Goal: Task Accomplishment & Management: Manage account settings

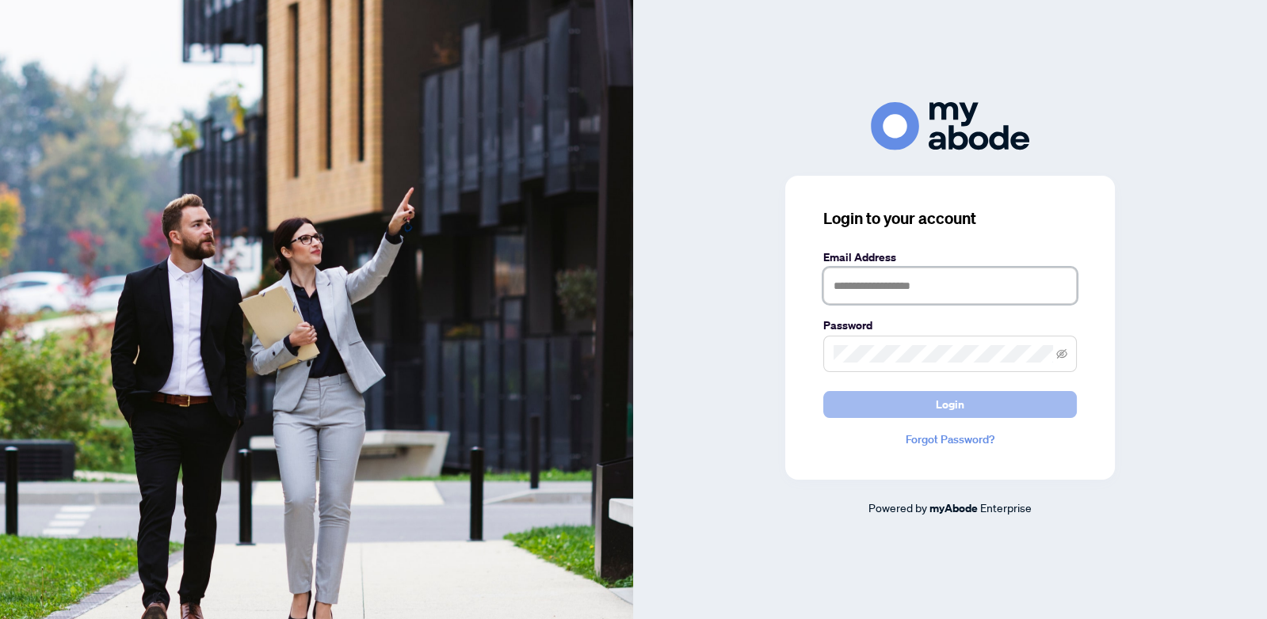
type input "**********"
click at [970, 398] on button "Login" at bounding box center [949, 404] width 253 height 27
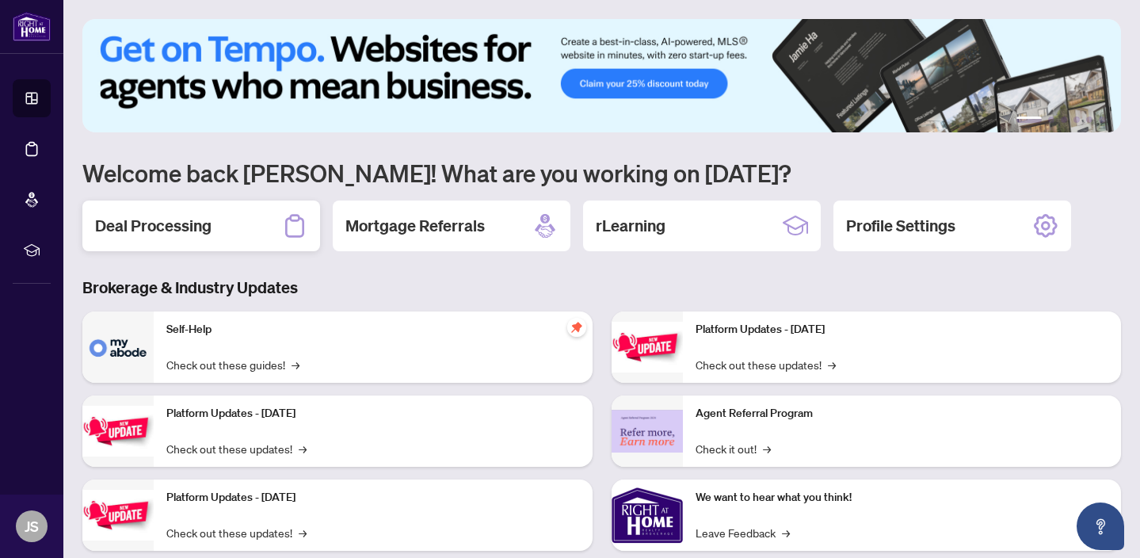
click at [246, 238] on div "Deal Processing" at bounding box center [201, 225] width 238 height 51
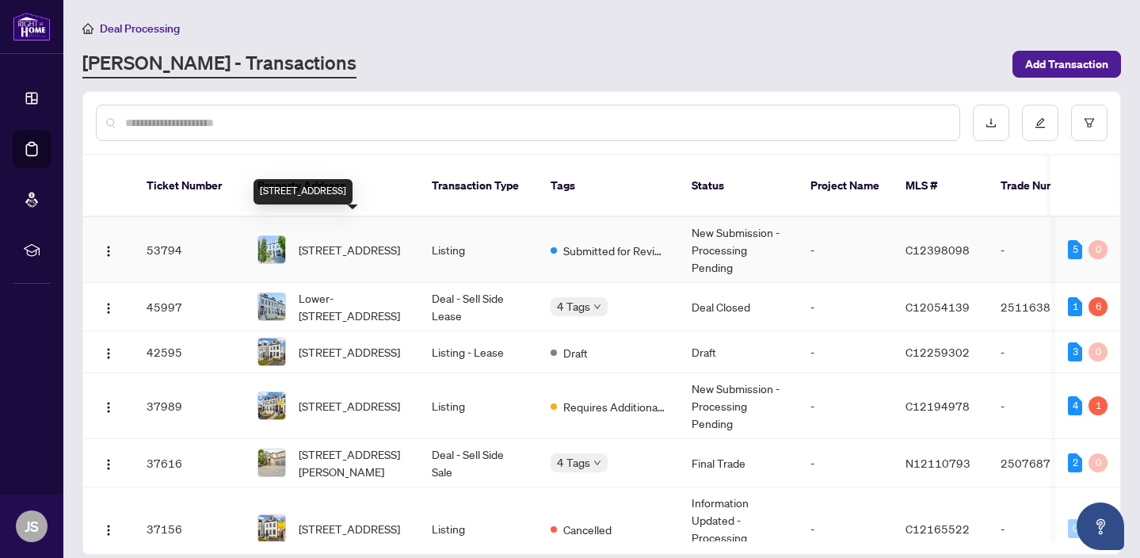
click at [376, 241] on span "[STREET_ADDRESS]" at bounding box center [349, 249] width 101 height 17
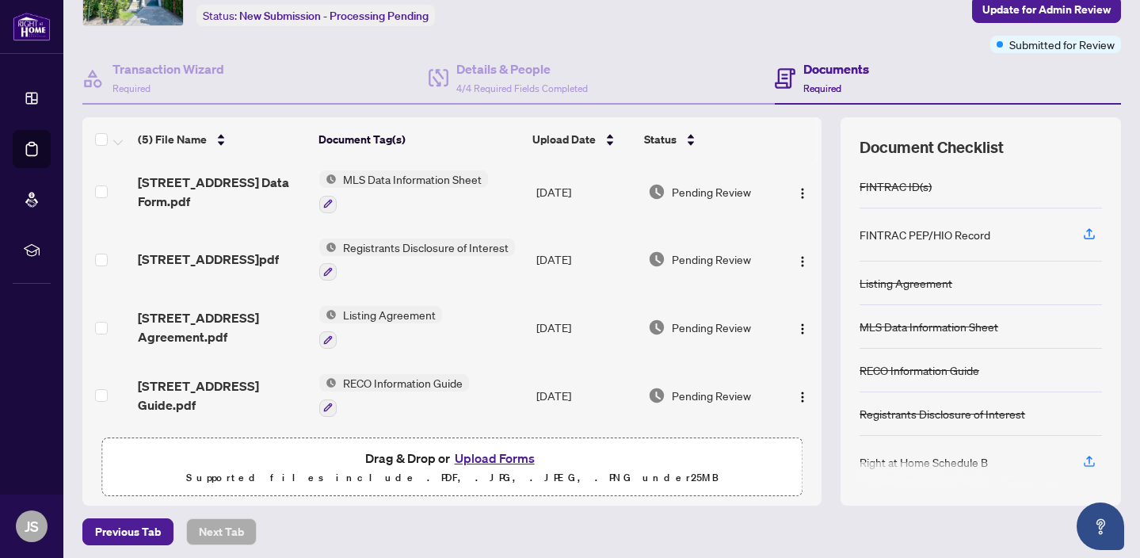
scroll to position [105, 0]
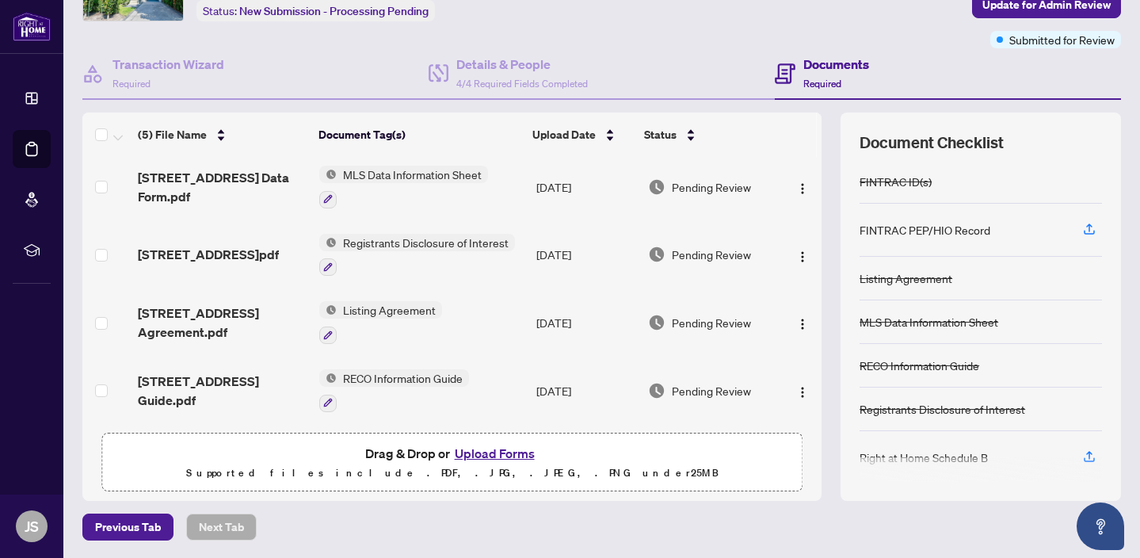
click at [497, 455] on button "Upload Forms" at bounding box center [495, 453] width 90 height 21
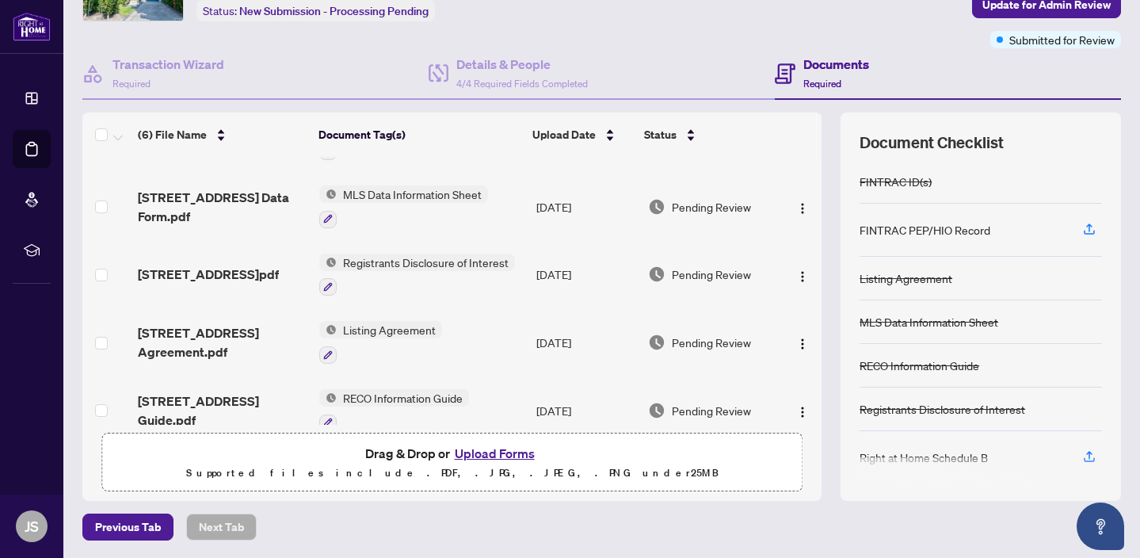
scroll to position [0, 0]
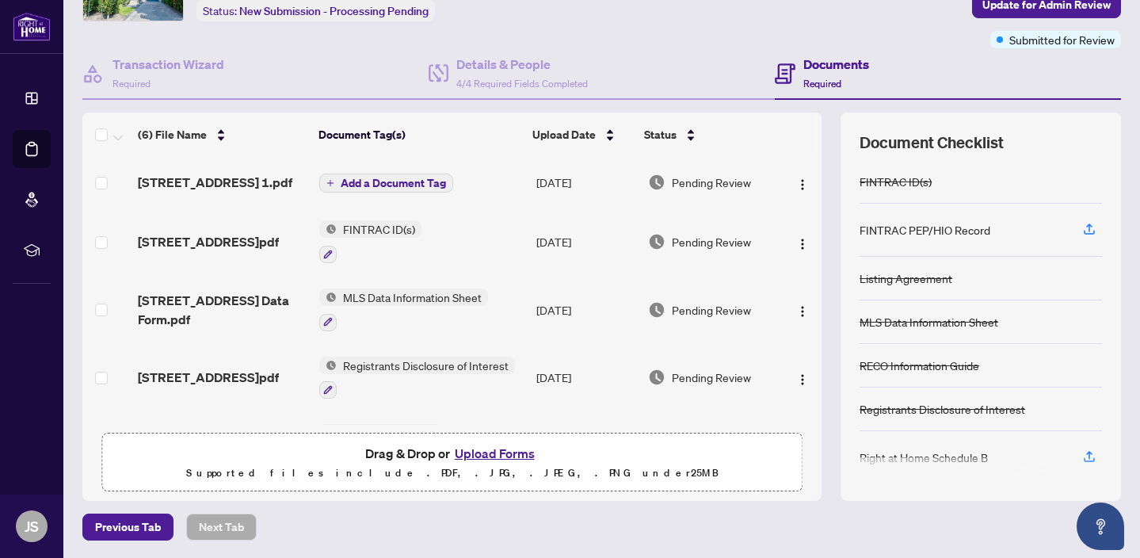
click at [398, 181] on span "Add a Document Tag" at bounding box center [393, 182] width 105 height 11
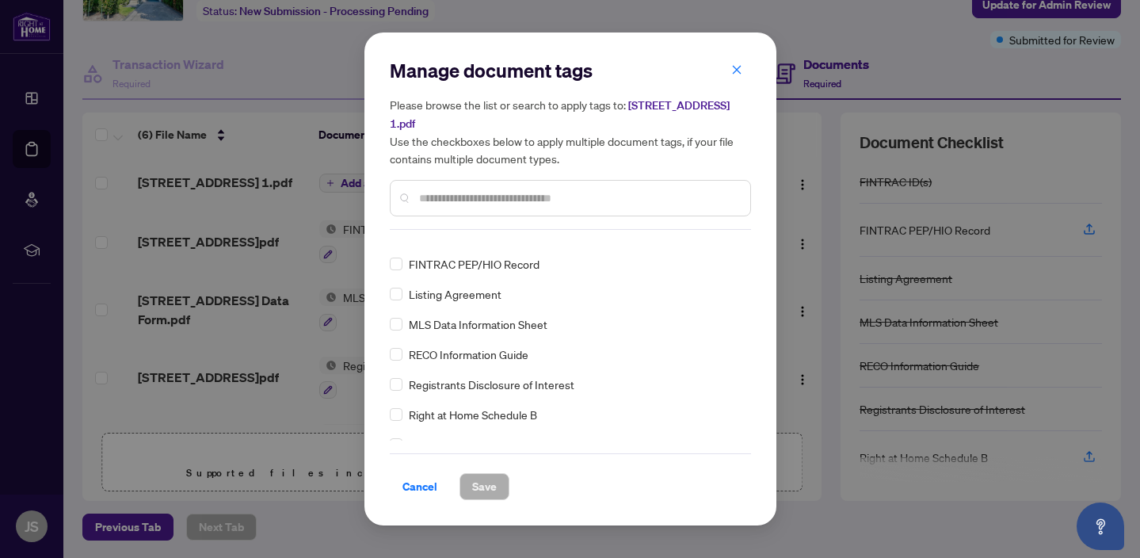
scroll to position [20, 0]
click at [475, 387] on span "Registrants Disclosure of Interest" at bounding box center [492, 381] width 166 height 17
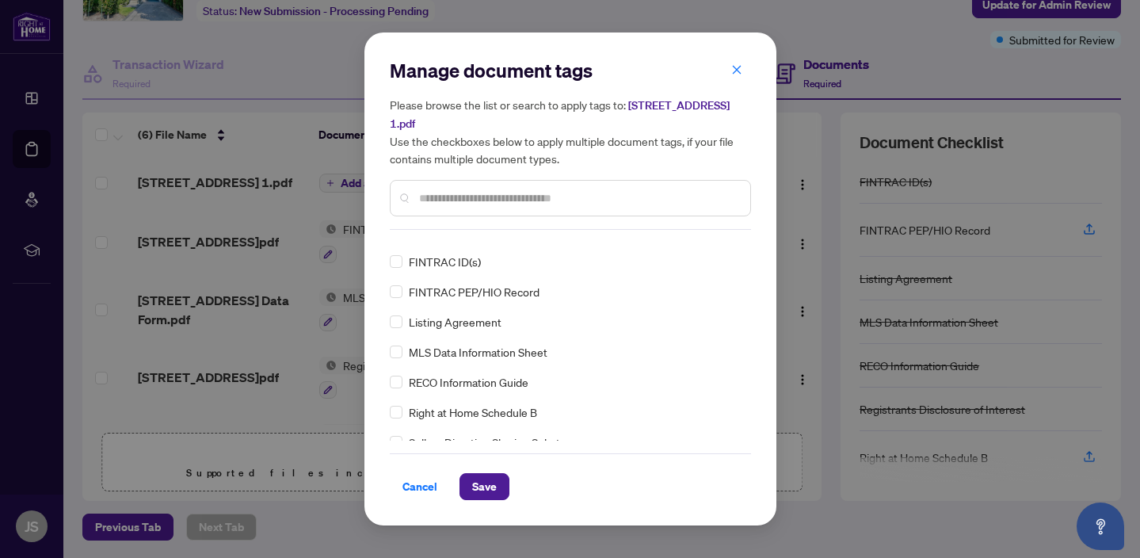
scroll to position [0, 0]
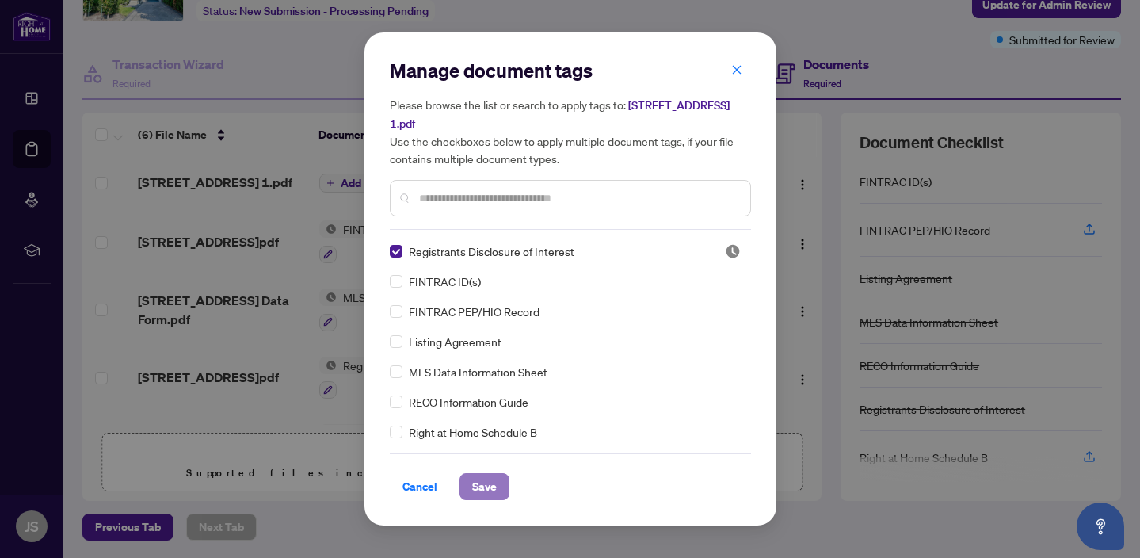
click at [490, 484] on span "Save" at bounding box center [484, 486] width 25 height 25
